Goal: Navigation & Orientation: Find specific page/section

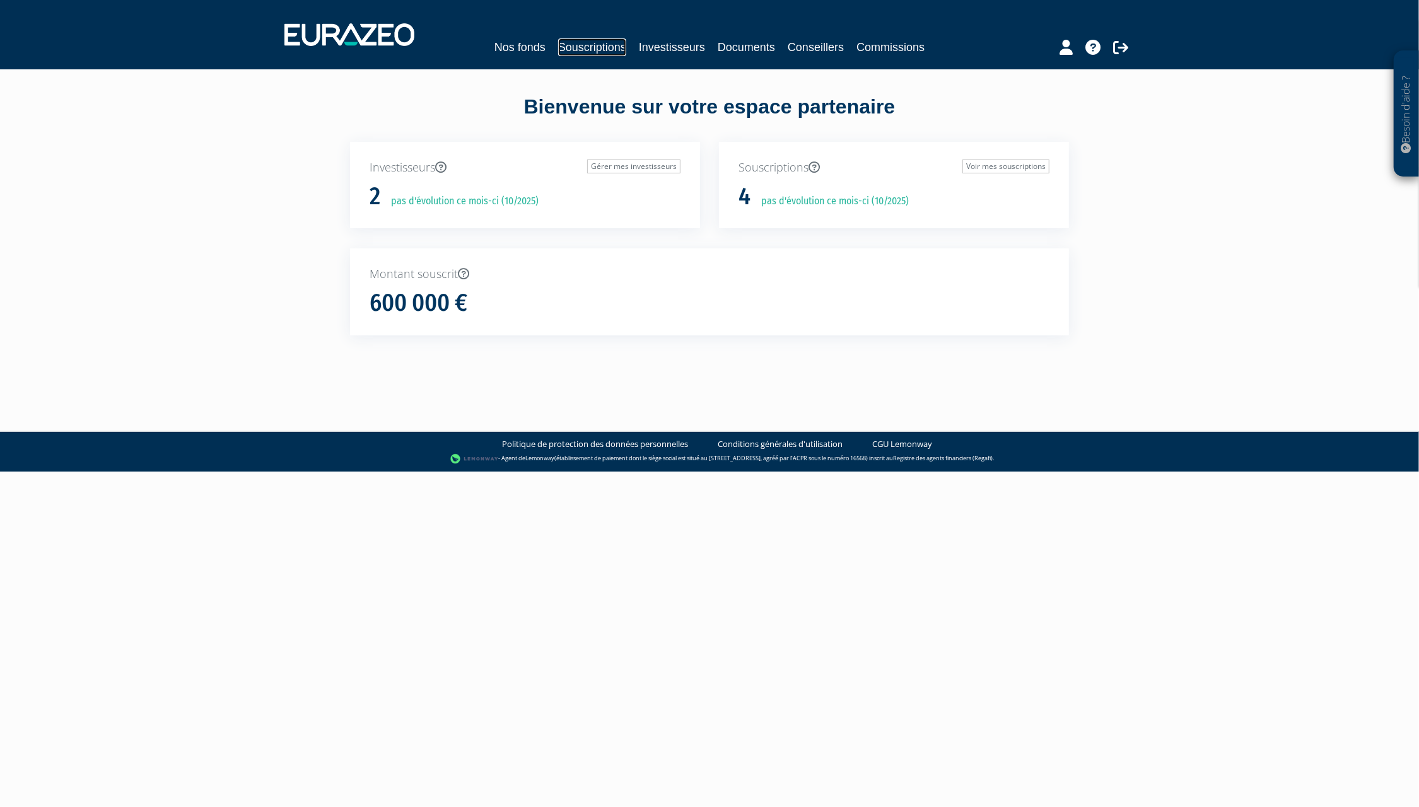
click at [586, 48] on link "Souscriptions" at bounding box center [592, 47] width 68 height 18
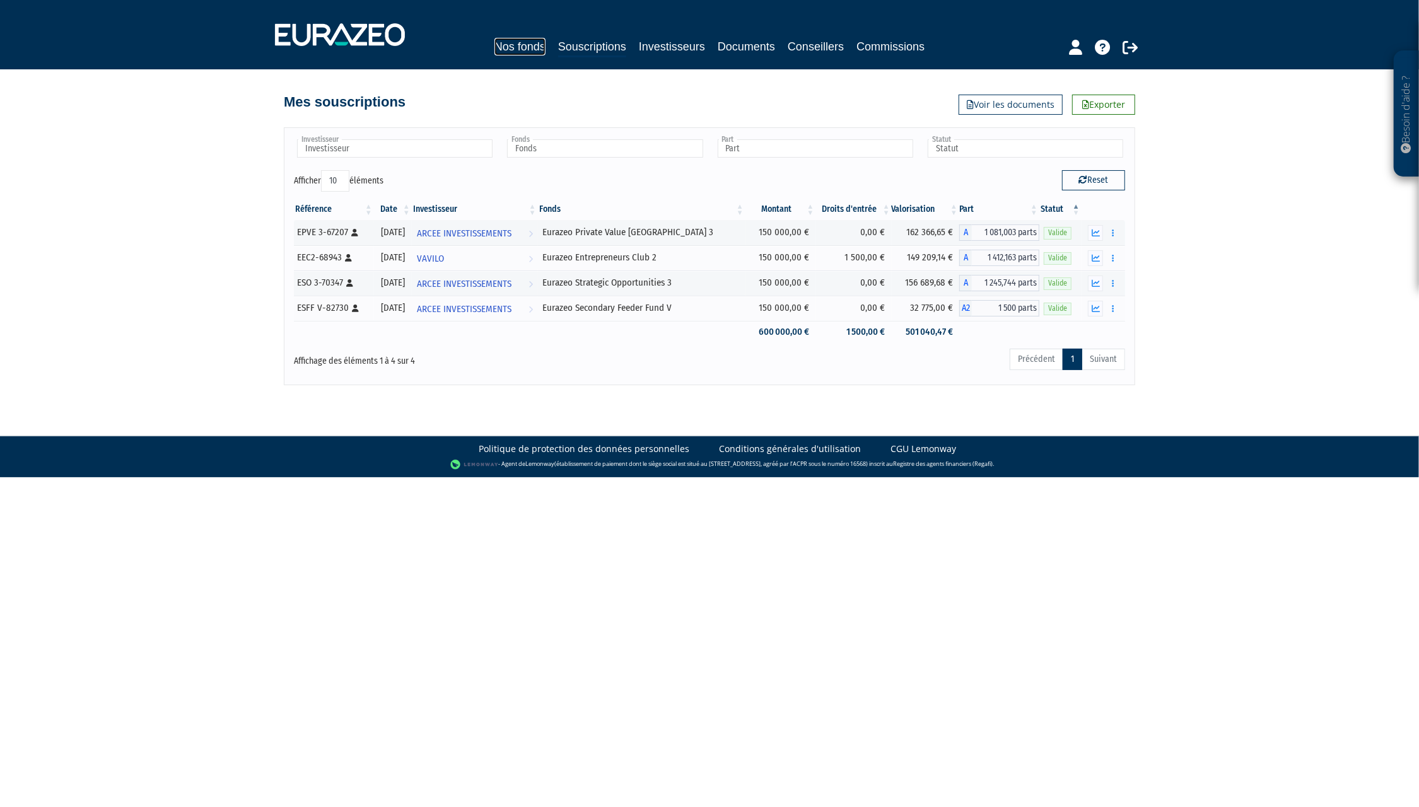
click at [513, 42] on link "Nos fonds" at bounding box center [520, 47] width 51 height 18
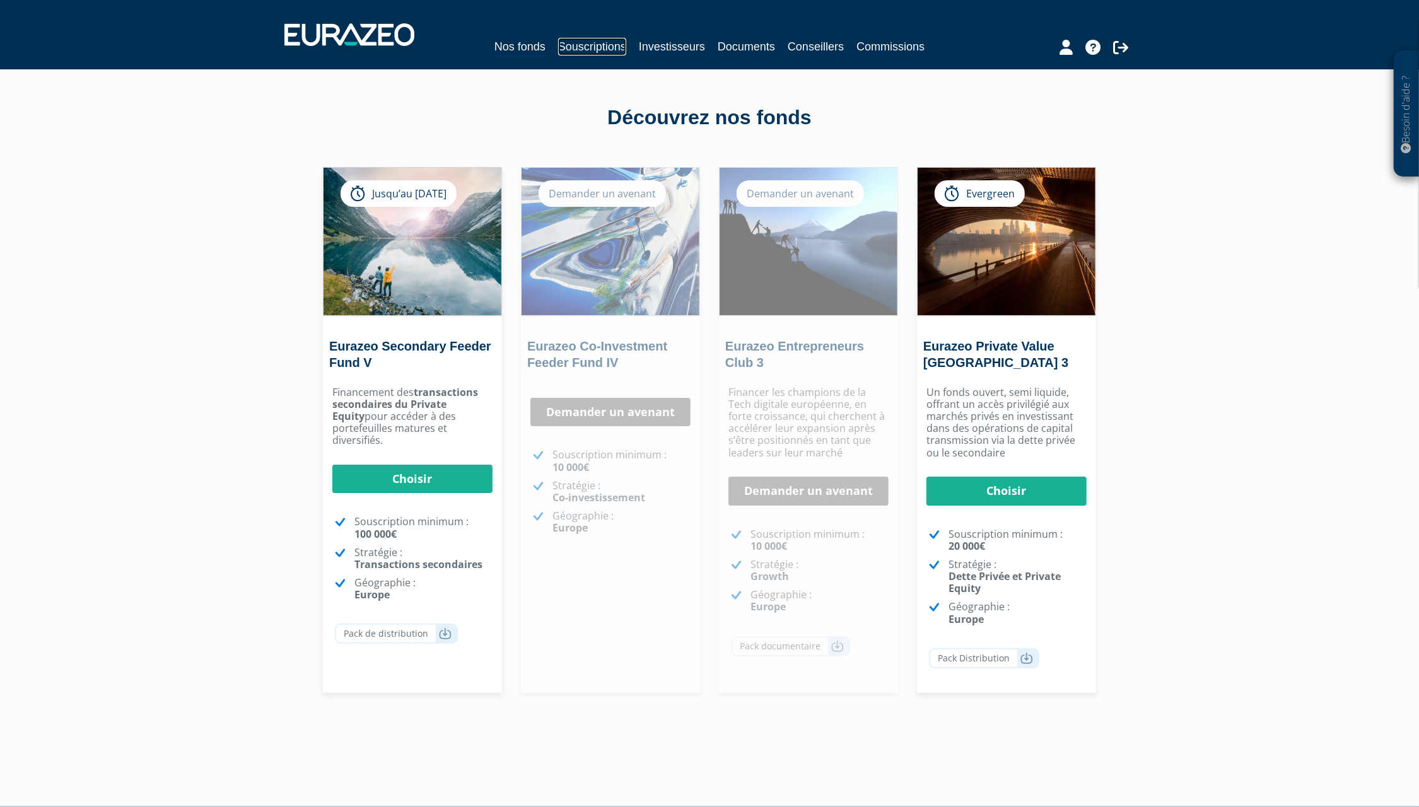
click at [605, 55] on link "Souscriptions" at bounding box center [592, 47] width 68 height 18
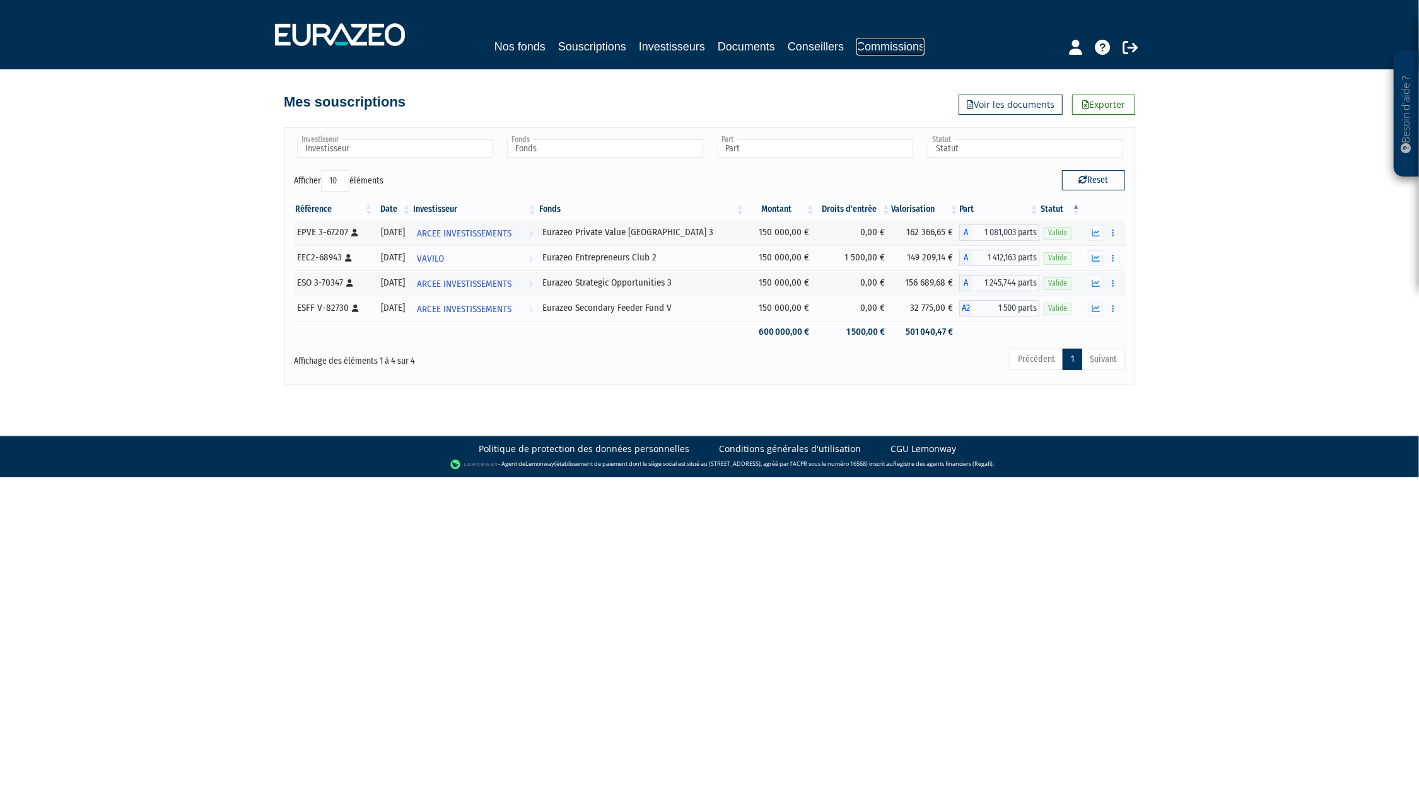
click at [896, 47] on link "Commissions" at bounding box center [891, 47] width 68 height 18
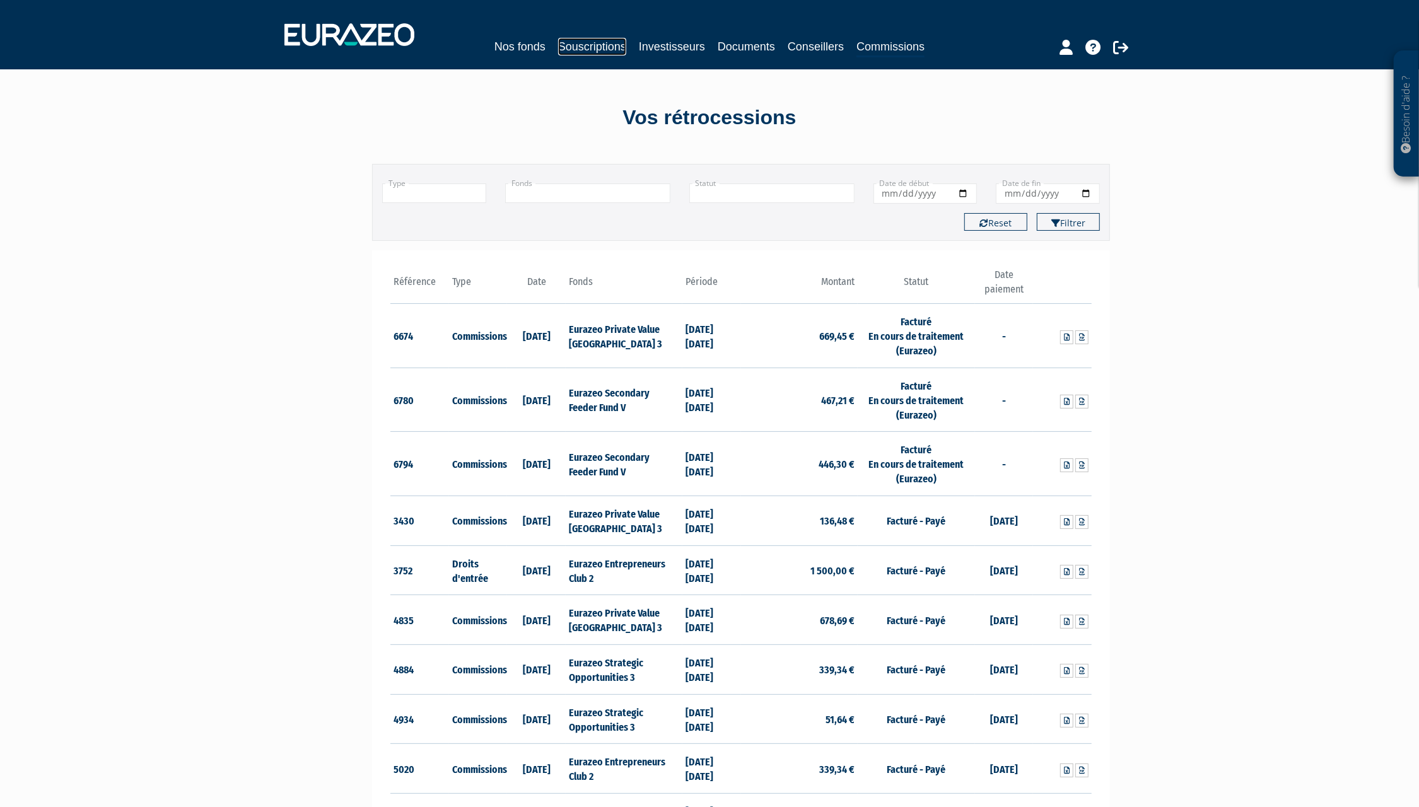
click at [605, 49] on link "Souscriptions" at bounding box center [592, 47] width 68 height 18
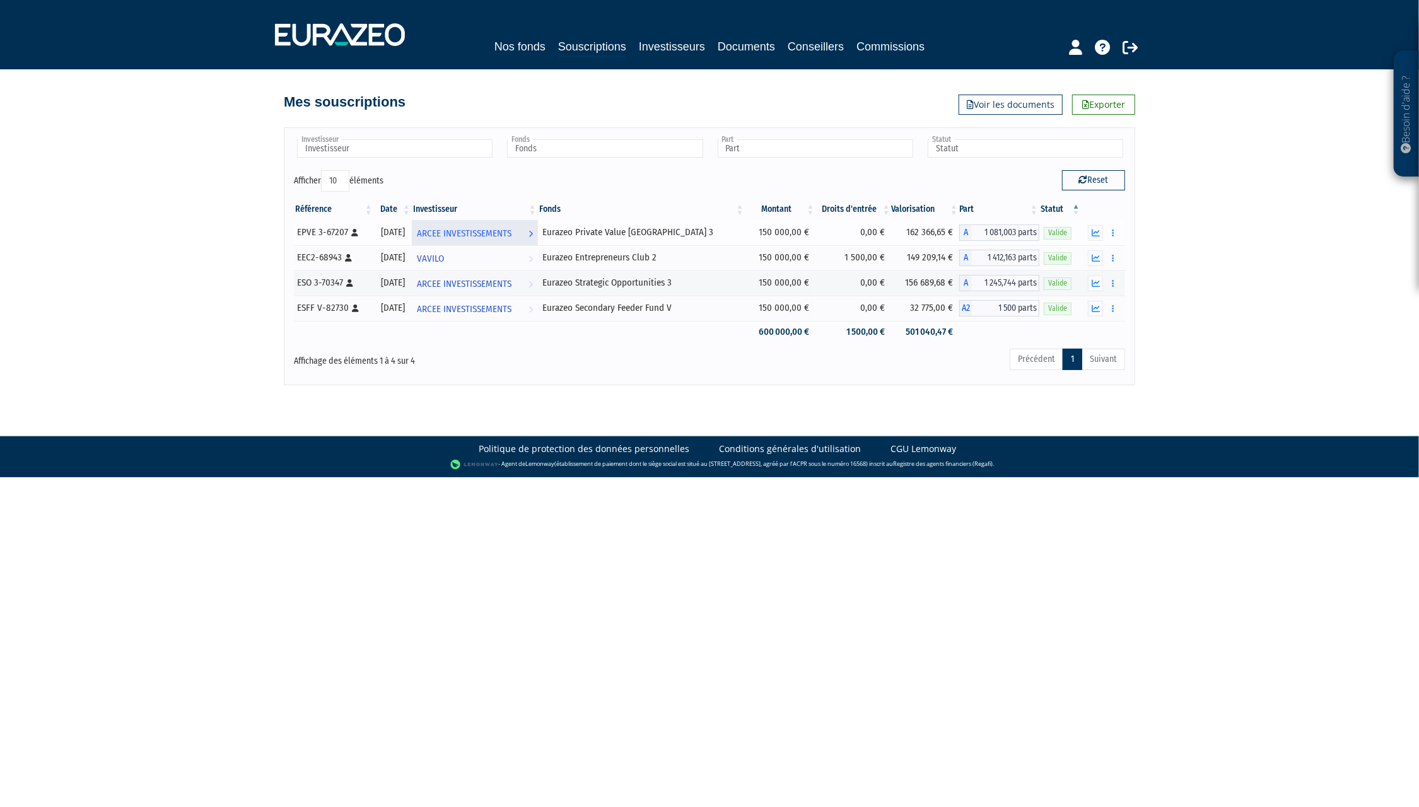
click at [505, 233] on span "ARCEE INVESTISSEMENTS" at bounding box center [464, 233] width 95 height 23
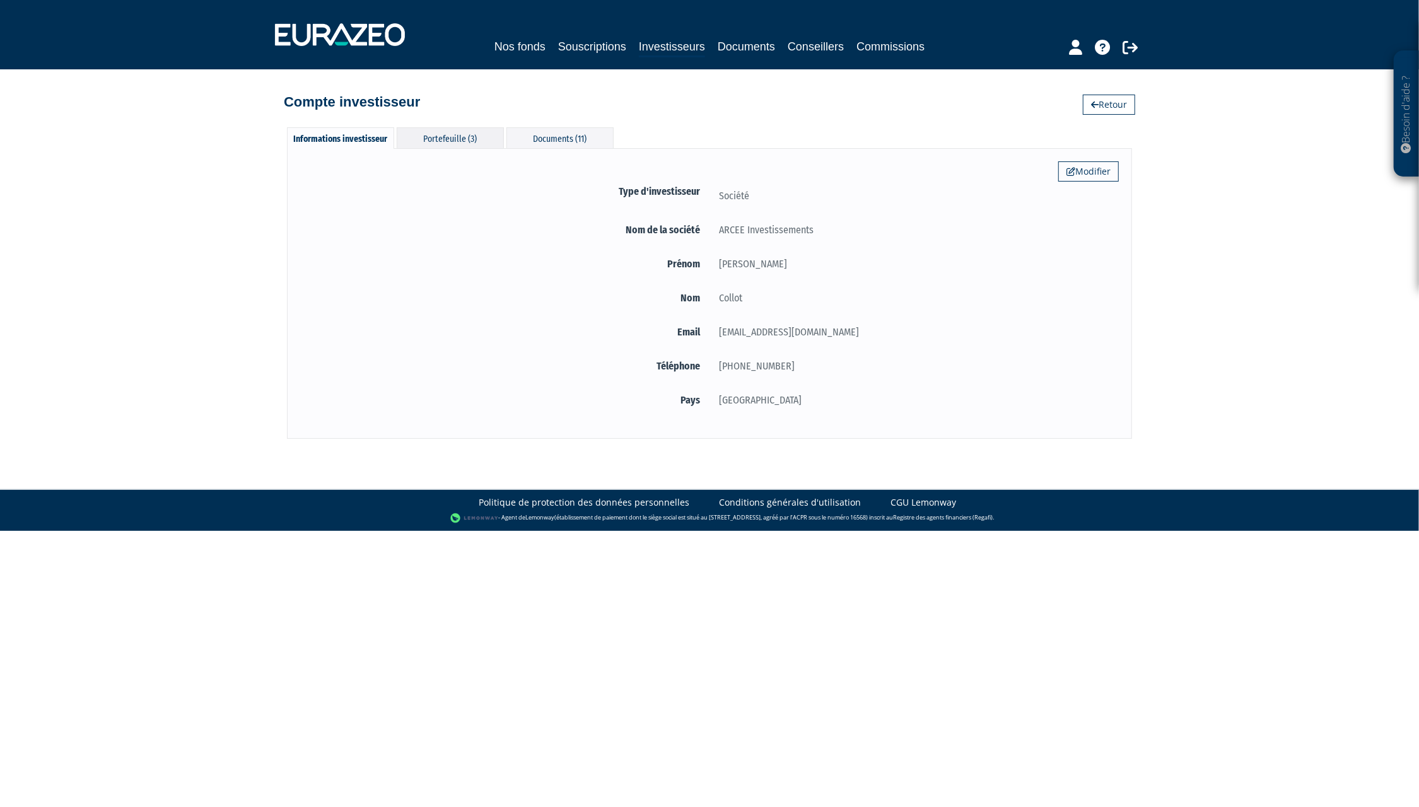
click at [457, 138] on div "Portefeuille (3)" at bounding box center [450, 137] width 107 height 21
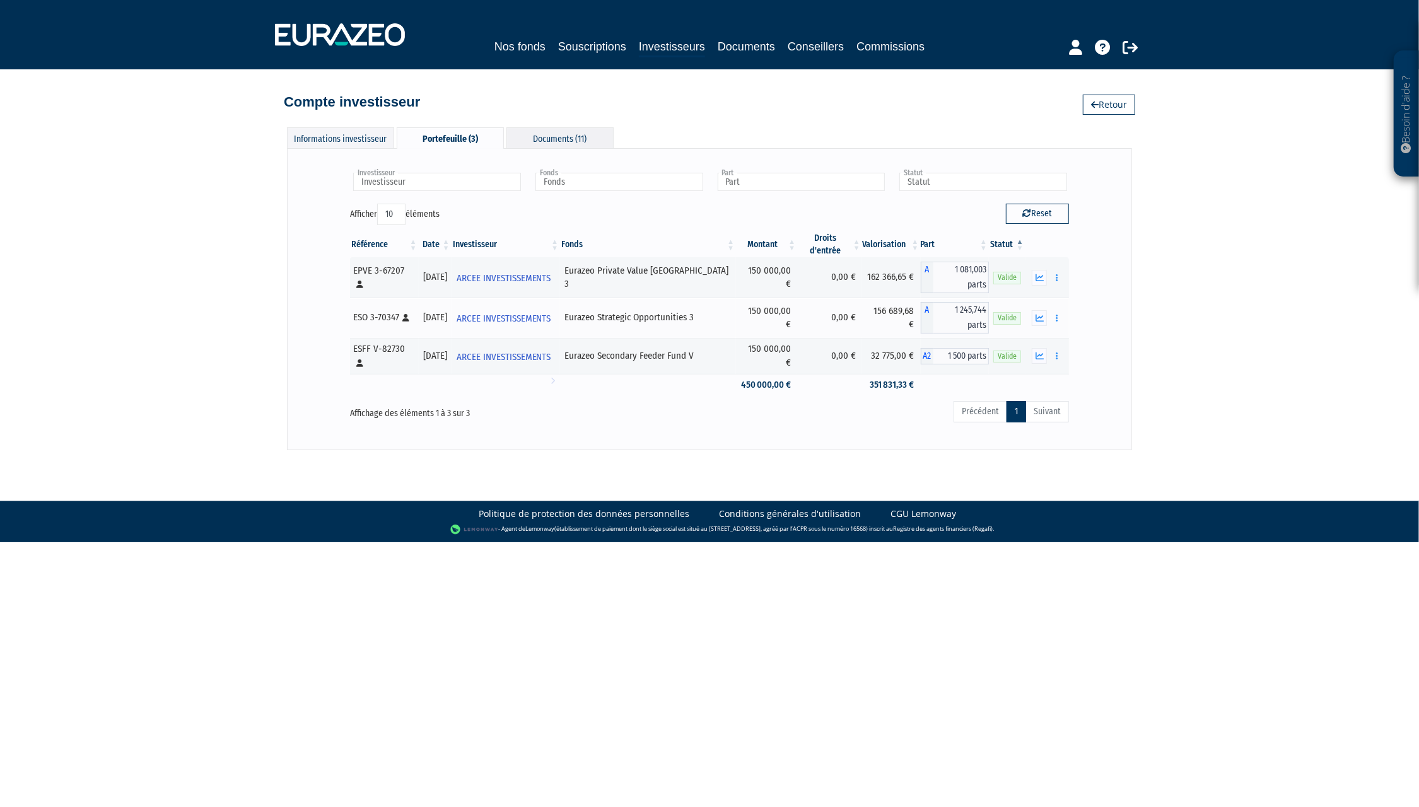
click at [572, 135] on div "Documents (11)" at bounding box center [559, 137] width 107 height 21
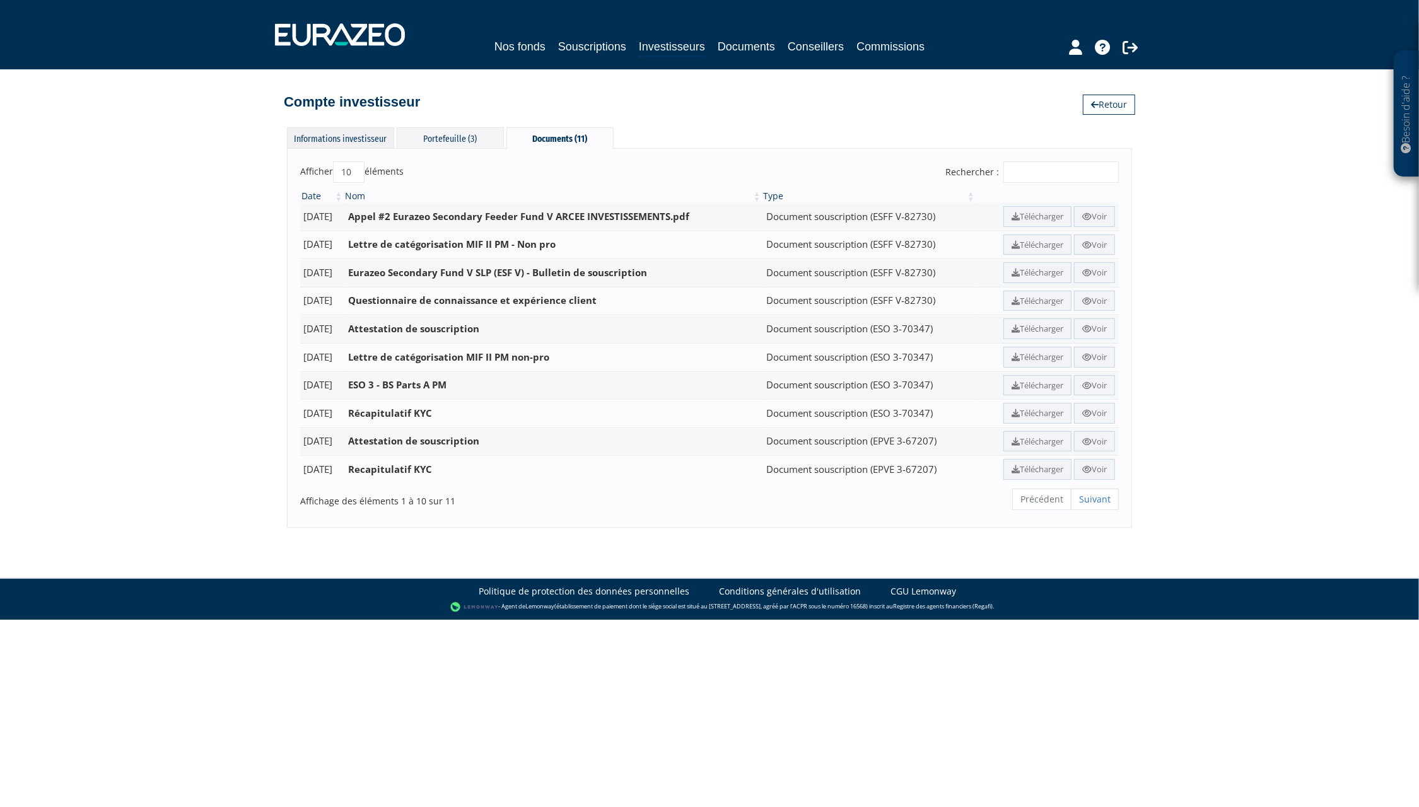
click at [359, 138] on div "Informations investisseur" at bounding box center [340, 137] width 107 height 21
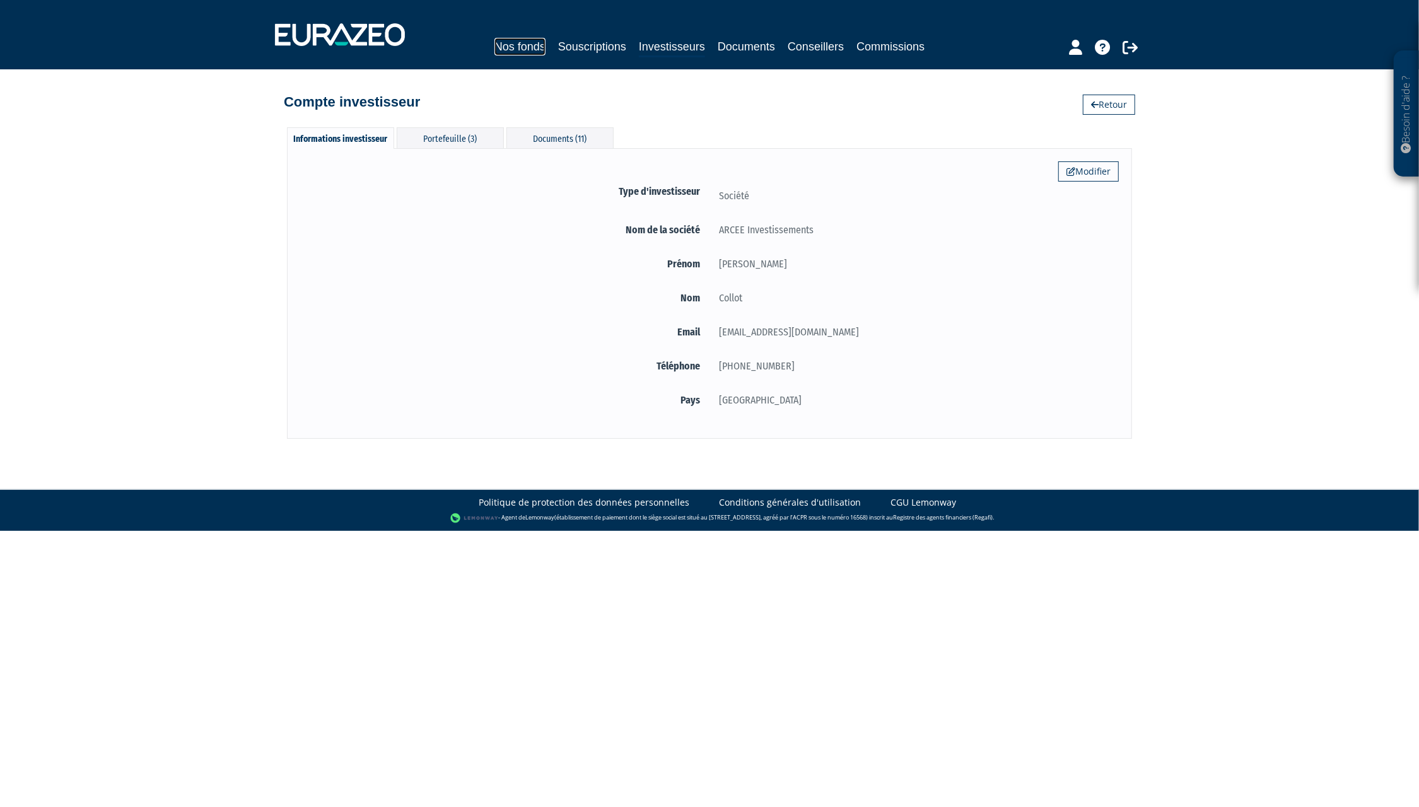
click at [509, 50] on link "Nos fonds" at bounding box center [520, 47] width 51 height 18
